Goal: Transaction & Acquisition: Purchase product/service

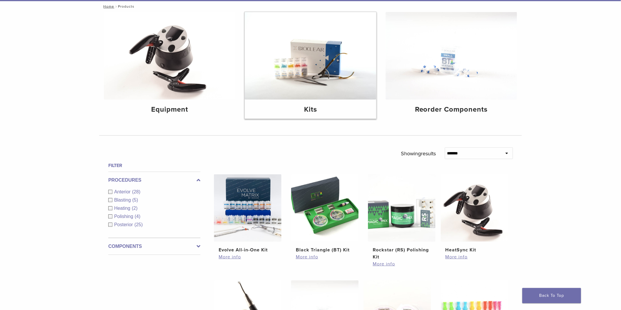
scroll to position [98, 0]
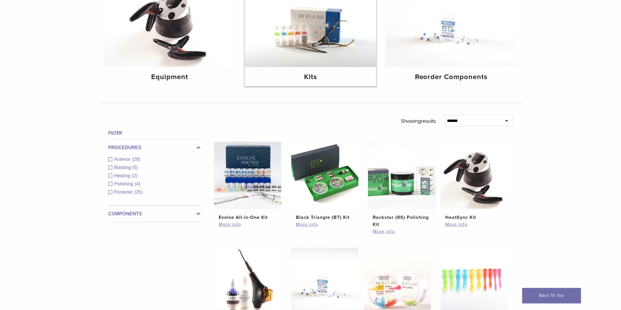
click at [306, 42] on img at bounding box center [310, 23] width 131 height 88
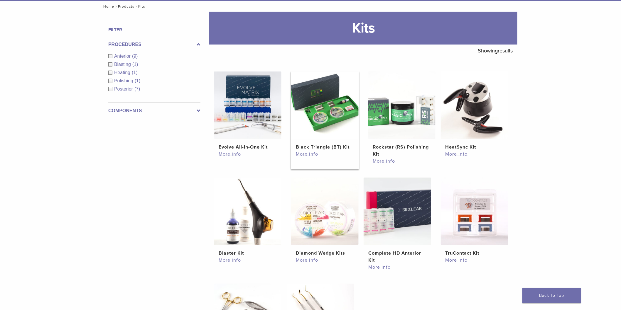
scroll to position [130, 0]
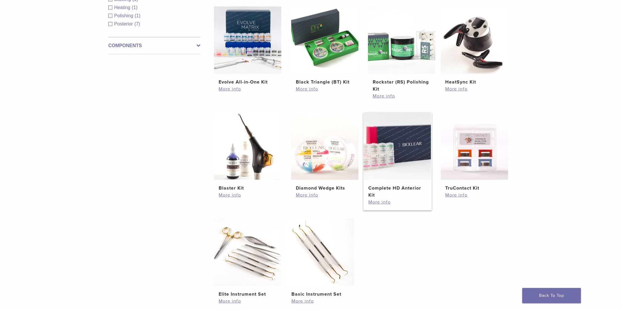
click at [388, 155] on img at bounding box center [396, 146] width 67 height 67
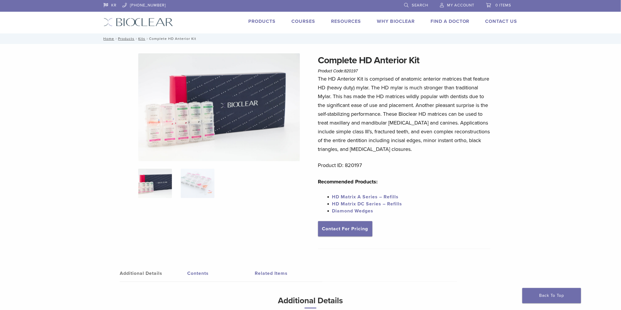
scroll to position [98, 0]
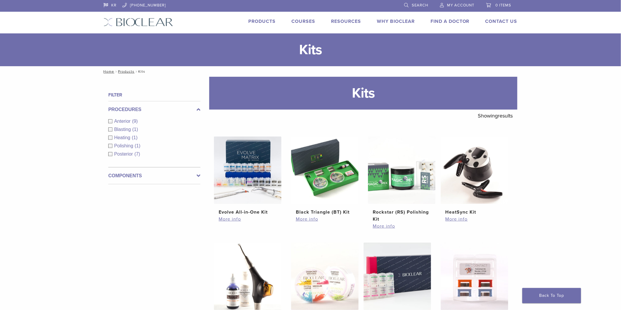
click at [263, 21] on link "Products" at bounding box center [261, 21] width 27 height 6
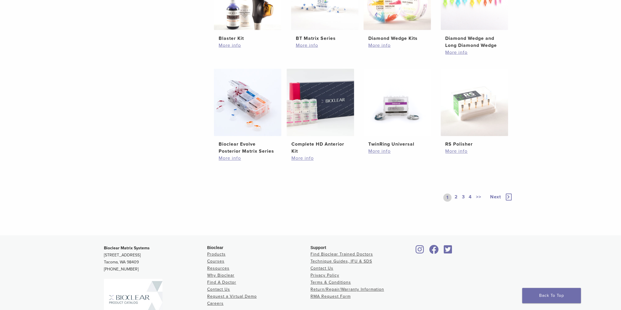
scroll to position [253, 0]
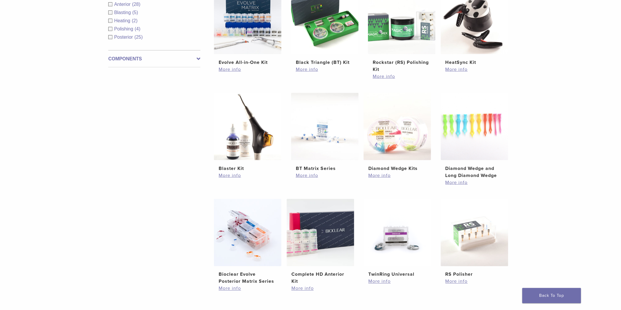
click at [98, 195] on div "**********" at bounding box center [310, 95] width 621 height 542
